Goal: Navigation & Orientation: Find specific page/section

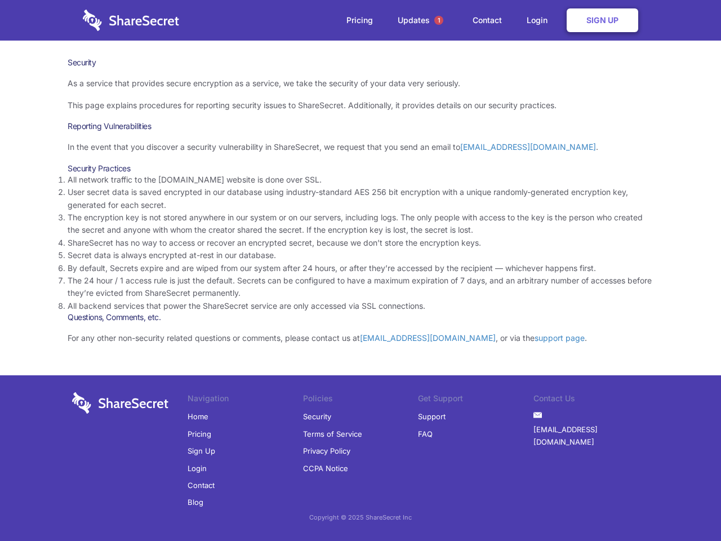
click at [360, 270] on li "By default, Secrets expire and are wiped from our system after 24 hours, or aft…" at bounding box center [361, 268] width 586 height 12
click at [439, 20] on span "1" at bounding box center [438, 20] width 9 height 9
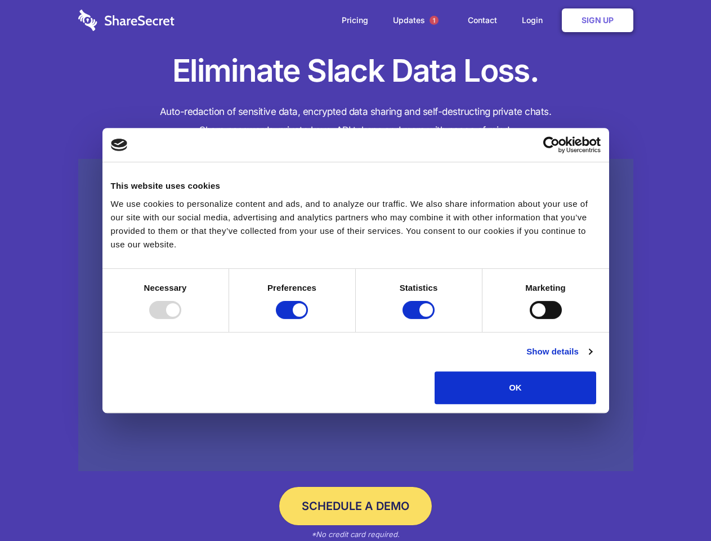
click at [181, 319] on div at bounding box center [165, 310] width 32 height 18
click at [308, 319] on input "Preferences" at bounding box center [292, 310] width 32 height 18
checkbox input "false"
click at [420, 319] on input "Statistics" at bounding box center [419, 310] width 32 height 18
checkbox input "false"
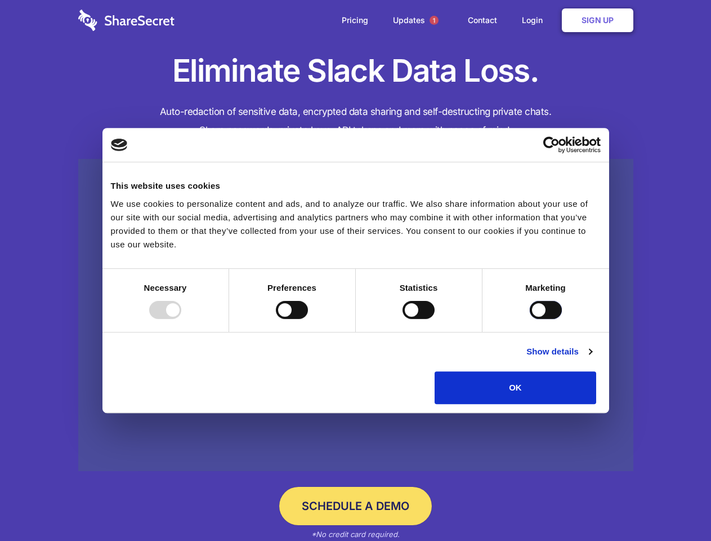
click at [530, 319] on input "Marketing" at bounding box center [546, 310] width 32 height 18
checkbox input "true"
click at [592, 358] on link "Show details" at bounding box center [559, 352] width 65 height 14
click at [0, 0] on li "Necessary 7 Necessary cookies help make a website usable by enabling basic func…" at bounding box center [0, 0] width 0 height 0
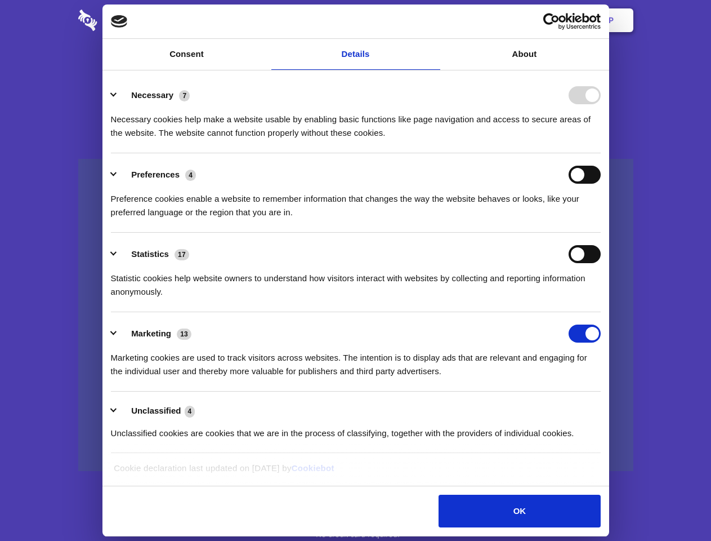
click at [434, 20] on span "1" at bounding box center [434, 20] width 9 height 9
